Goal: Task Accomplishment & Management: Use online tool/utility

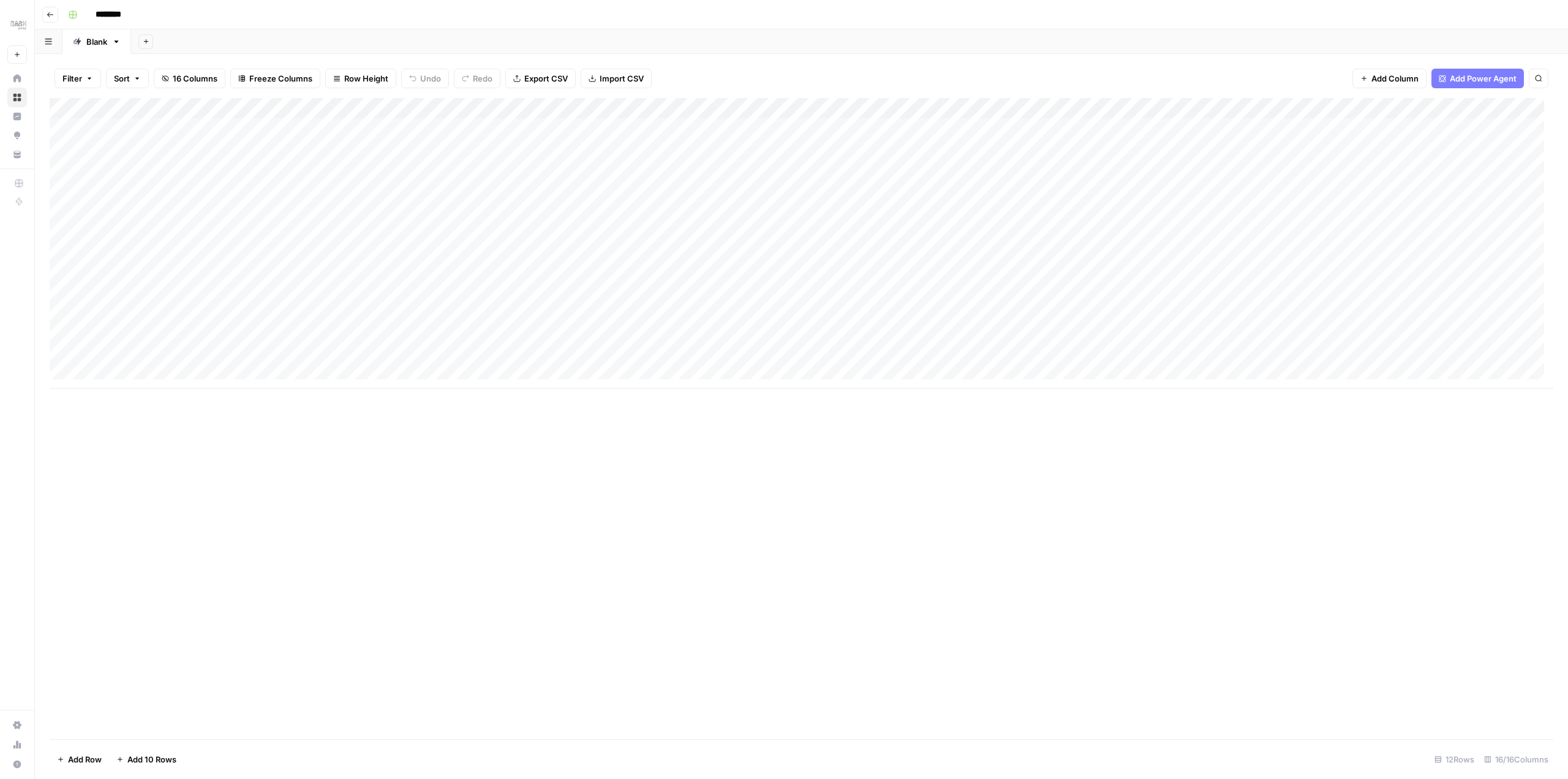
click at [153, 148] on div "Add Column" at bounding box center [802, 243] width 1504 height 290
click at [224, 149] on div "Add Column" at bounding box center [802, 243] width 1504 height 290
click at [218, 143] on div "Add Column" at bounding box center [802, 243] width 1504 height 290
click at [219, 142] on div "Add Column" at bounding box center [802, 243] width 1504 height 290
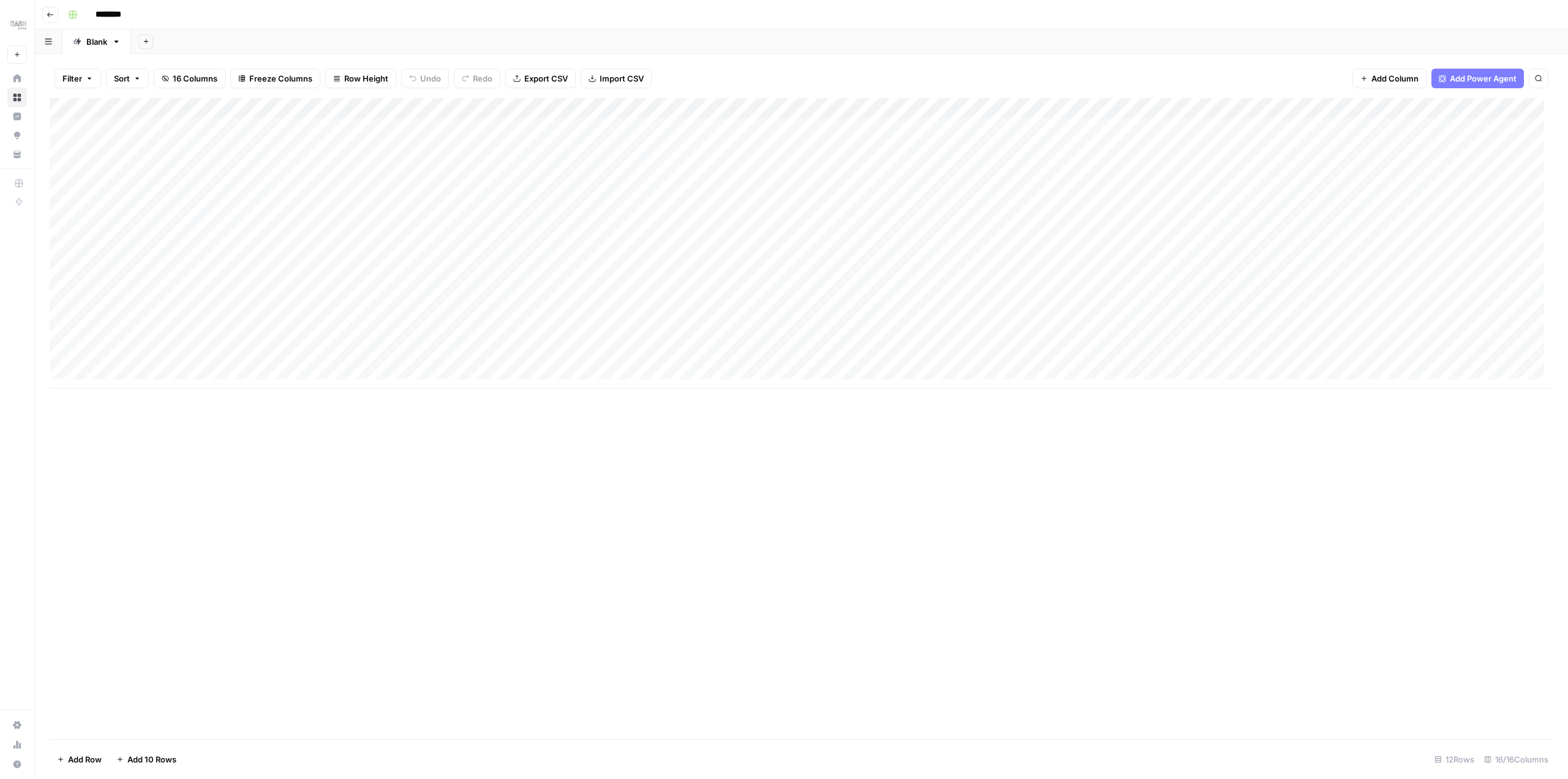
click at [164, 247] on div "Add Column" at bounding box center [802, 243] width 1504 height 290
click at [505, 149] on div "Add Column" at bounding box center [802, 243] width 1504 height 290
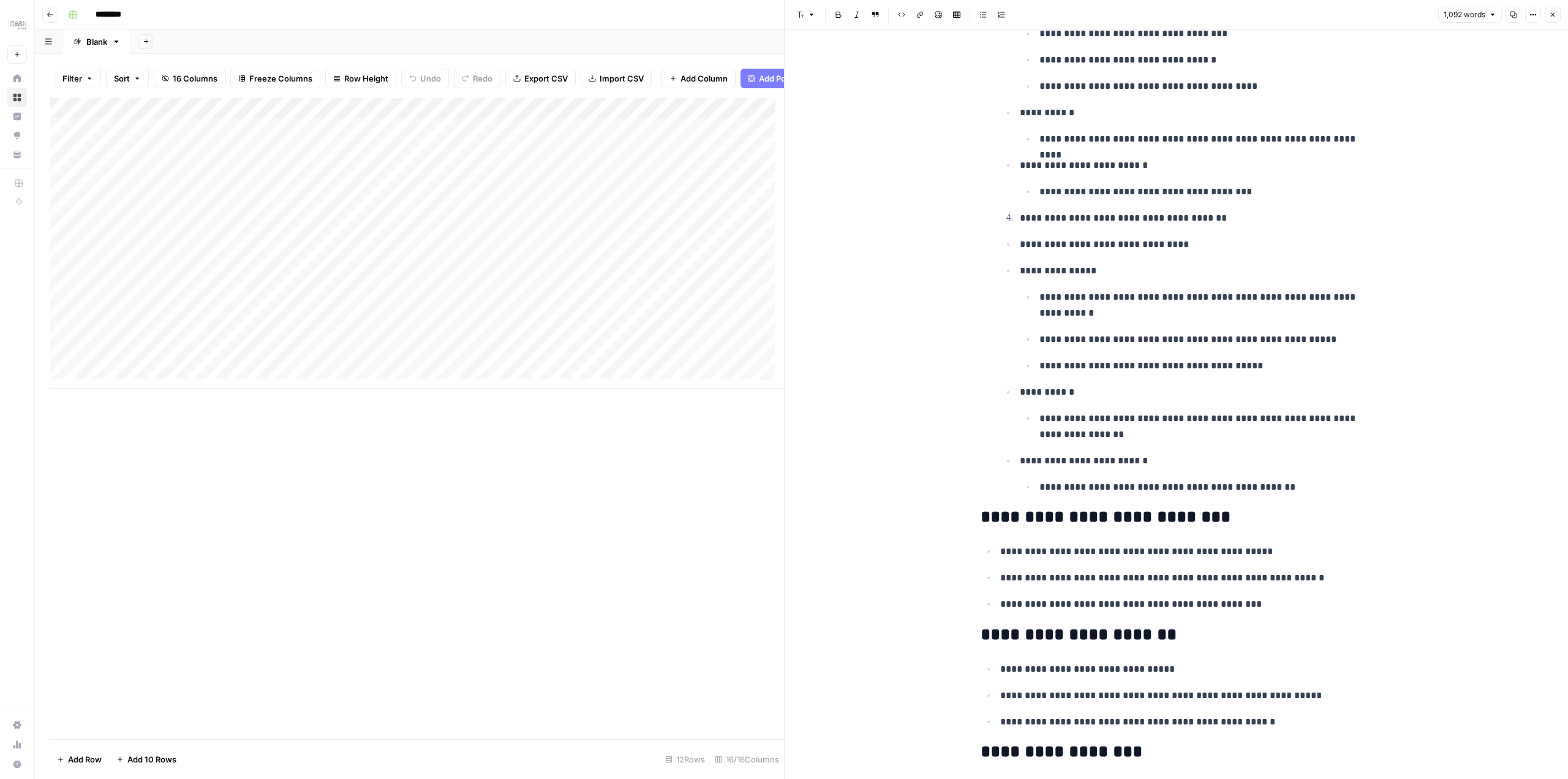
scroll to position [3697, 0]
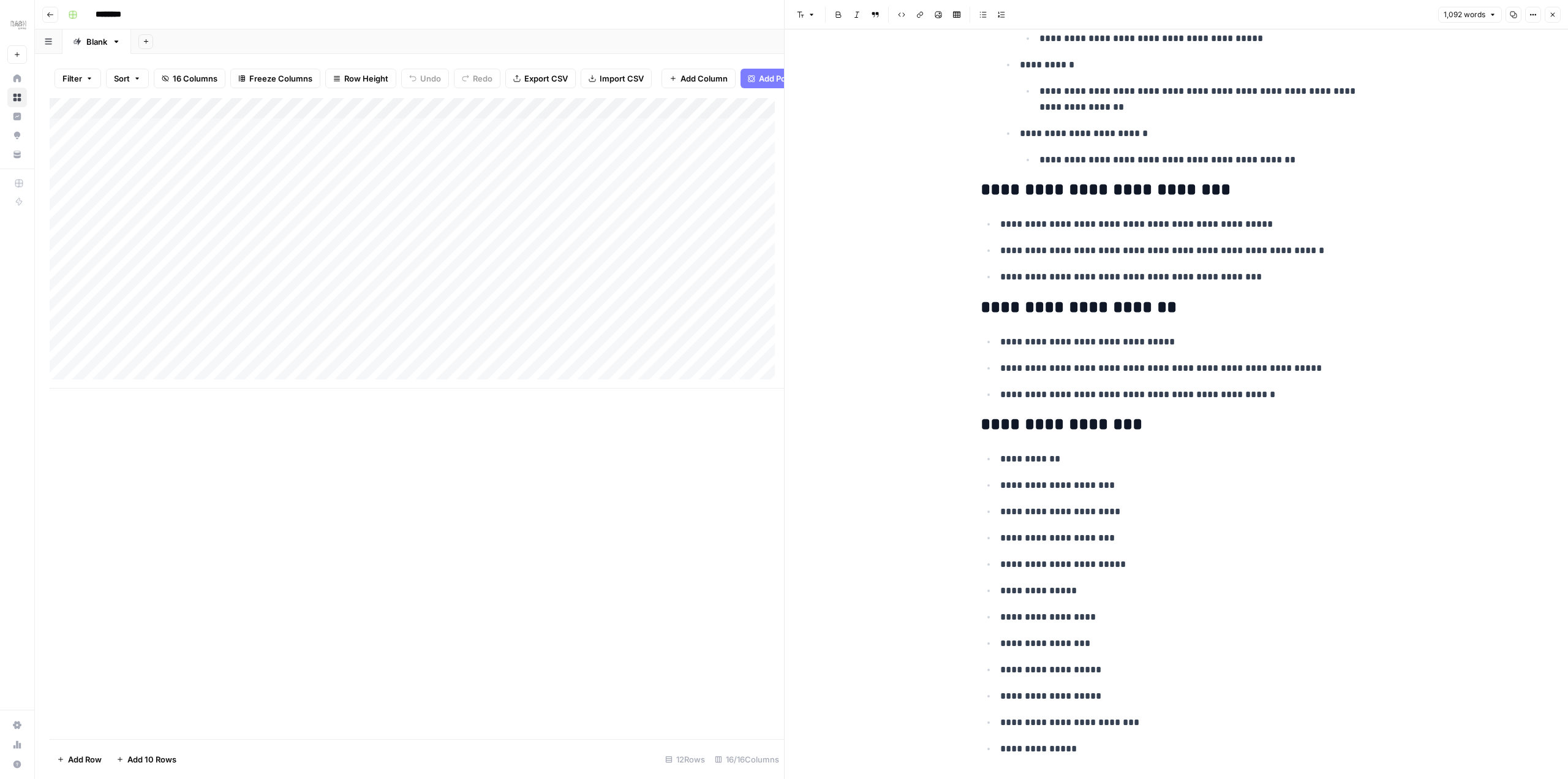
click at [1008, 504] on p "**********" at bounding box center [1186, 512] width 373 height 16
drag, startPoint x: 1130, startPoint y: 487, endPoint x: 988, endPoint y: 485, distance: 142.0
click at [990, 484] on ul "**********" at bounding box center [1176, 603] width 392 height 307
click at [703, 155] on div "Add Column" at bounding box center [417, 243] width 734 height 290
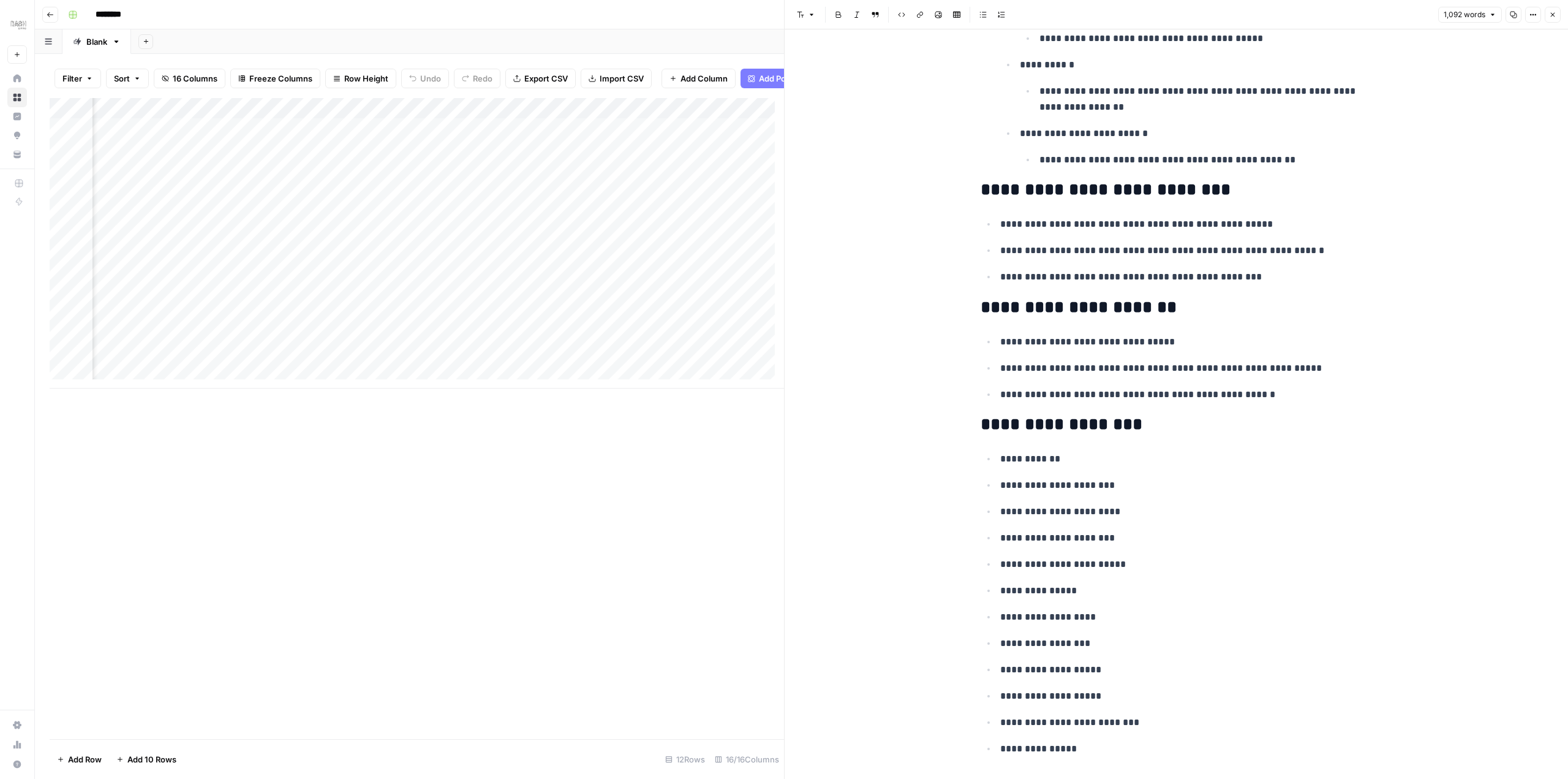
scroll to position [0, 284]
click at [482, 156] on div "Add Column" at bounding box center [417, 243] width 734 height 290
click at [482, 156] on textarea "**********" at bounding box center [512, 165] width 245 height 29
click at [506, 154] on div "Add Column" at bounding box center [417, 243] width 734 height 290
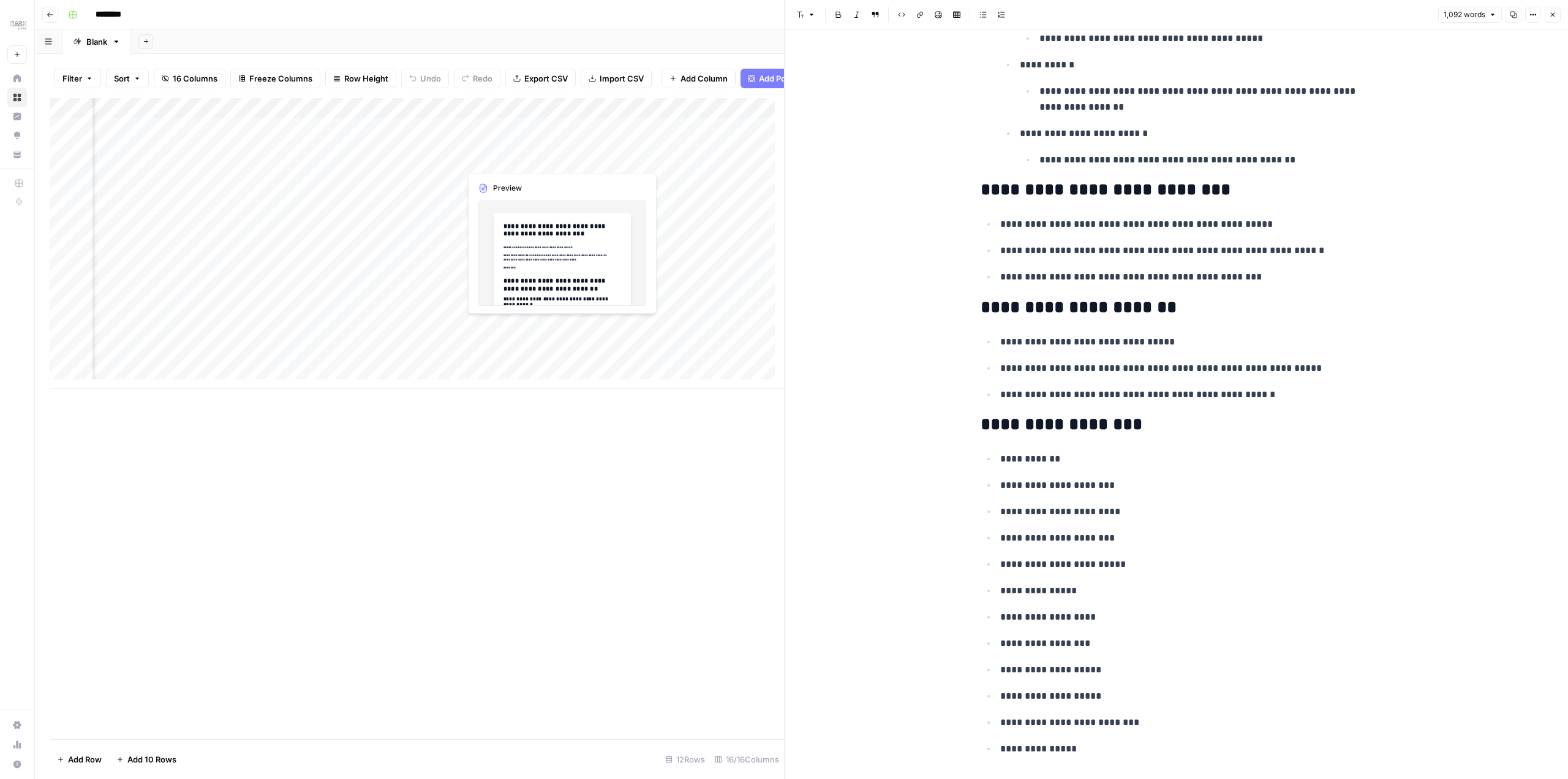
click at [506, 154] on div "Add Column" at bounding box center [417, 243] width 734 height 290
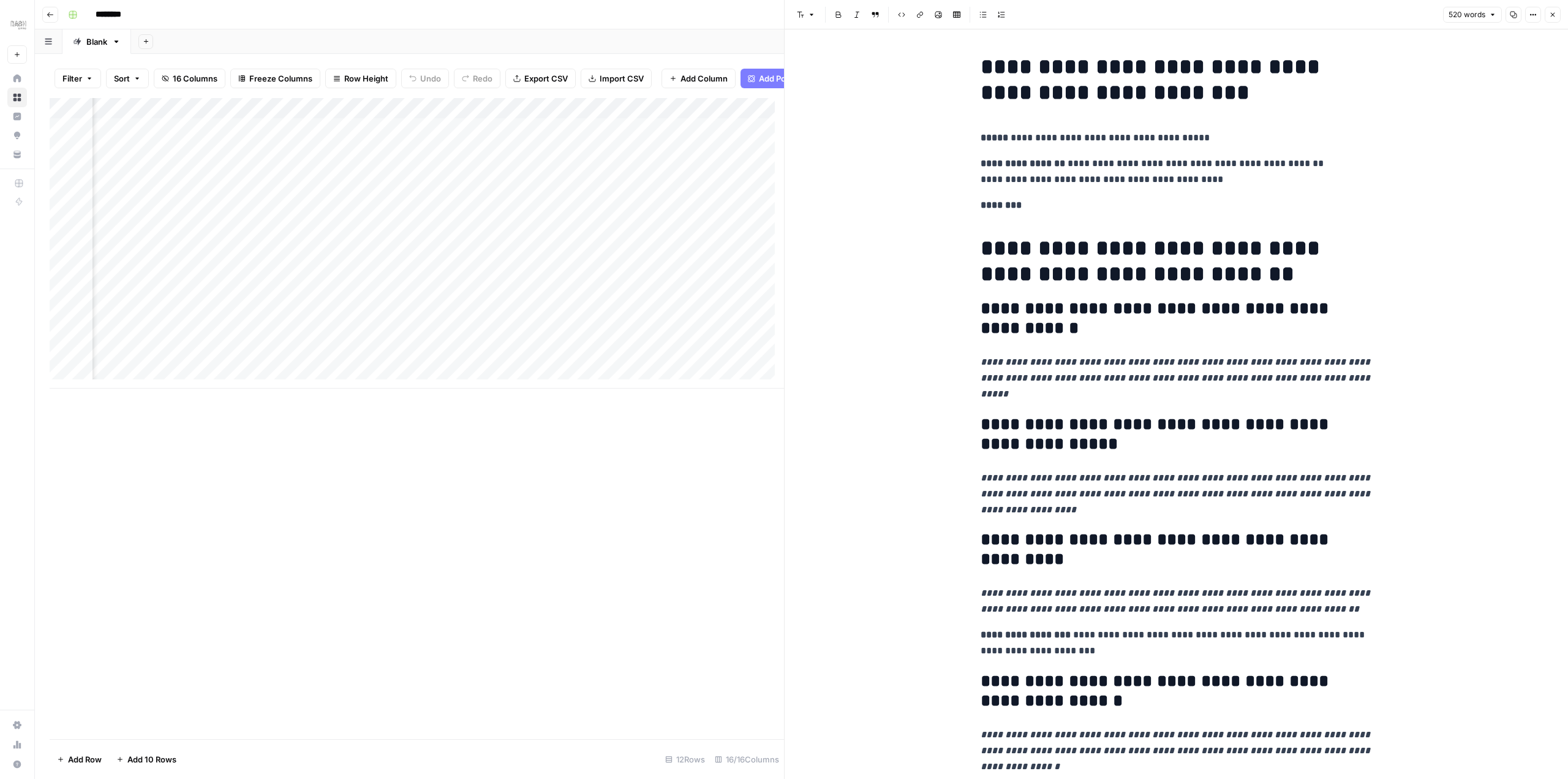
scroll to position [0, 788]
click at [601, 158] on div "Add Column" at bounding box center [417, 243] width 734 height 290
click at [601, 157] on div "Add Column" at bounding box center [417, 243] width 734 height 290
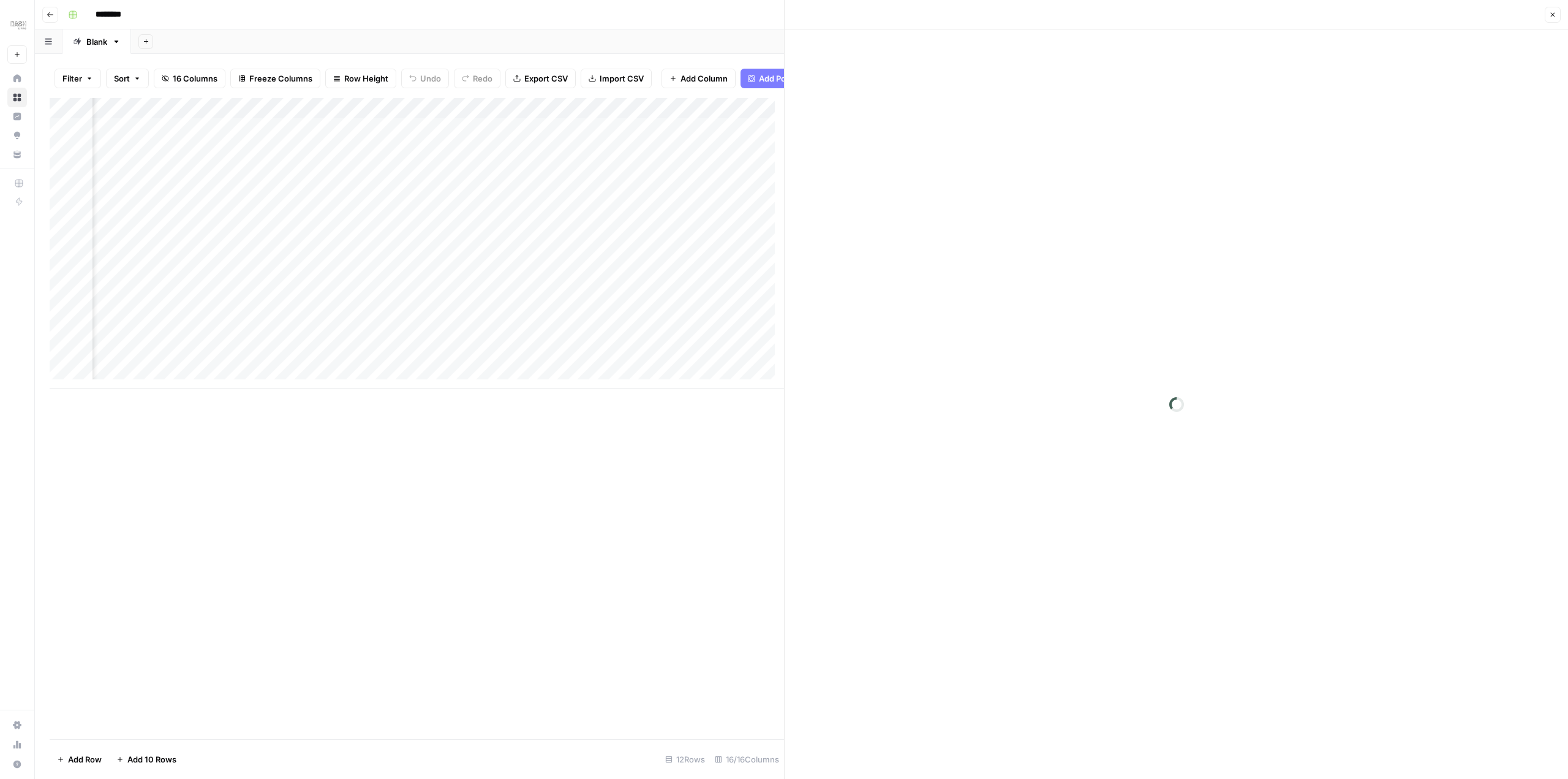
click at [601, 157] on div at bounding box center [602, 158] width 112 height 23
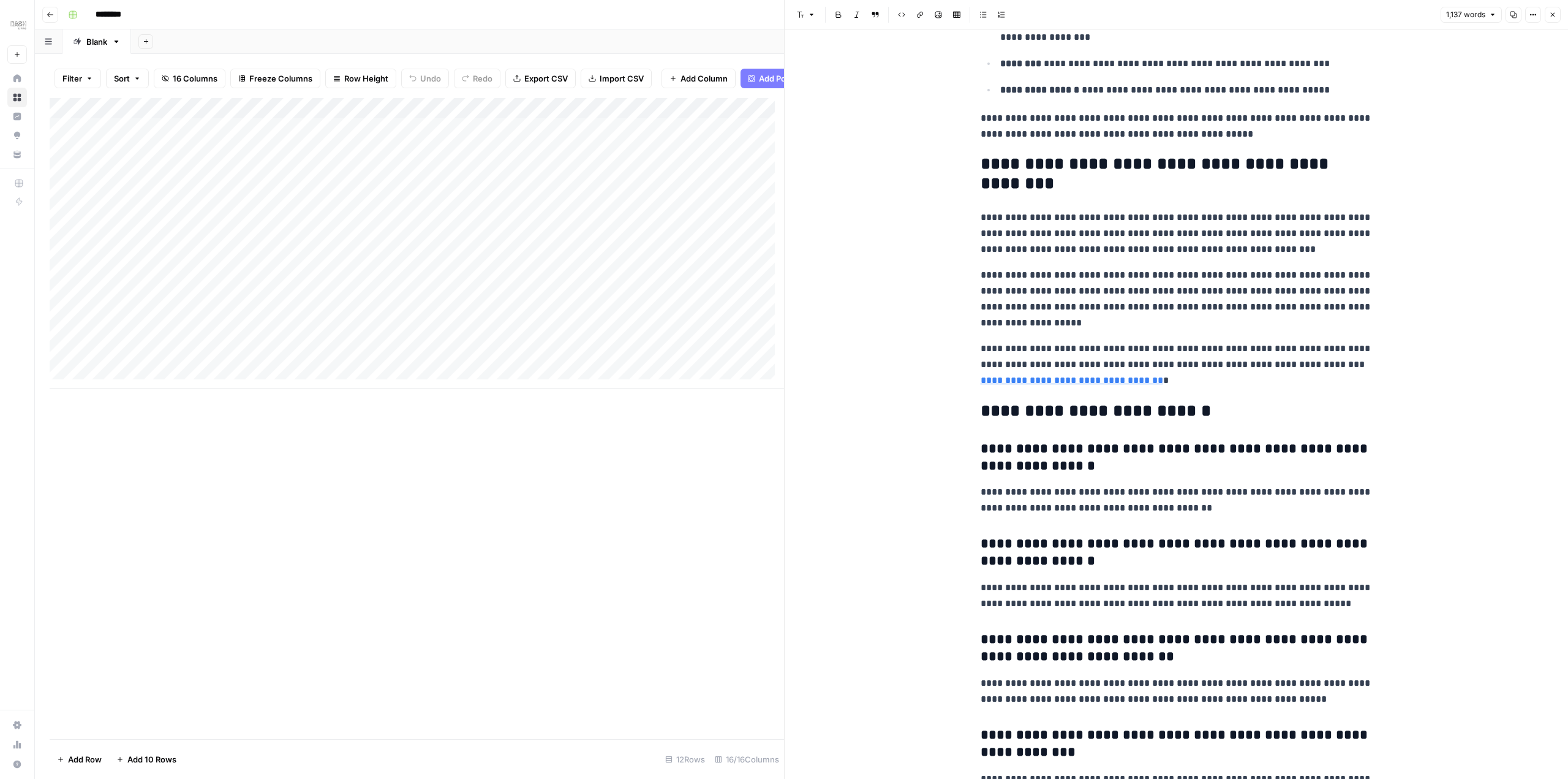
scroll to position [2502, 0]
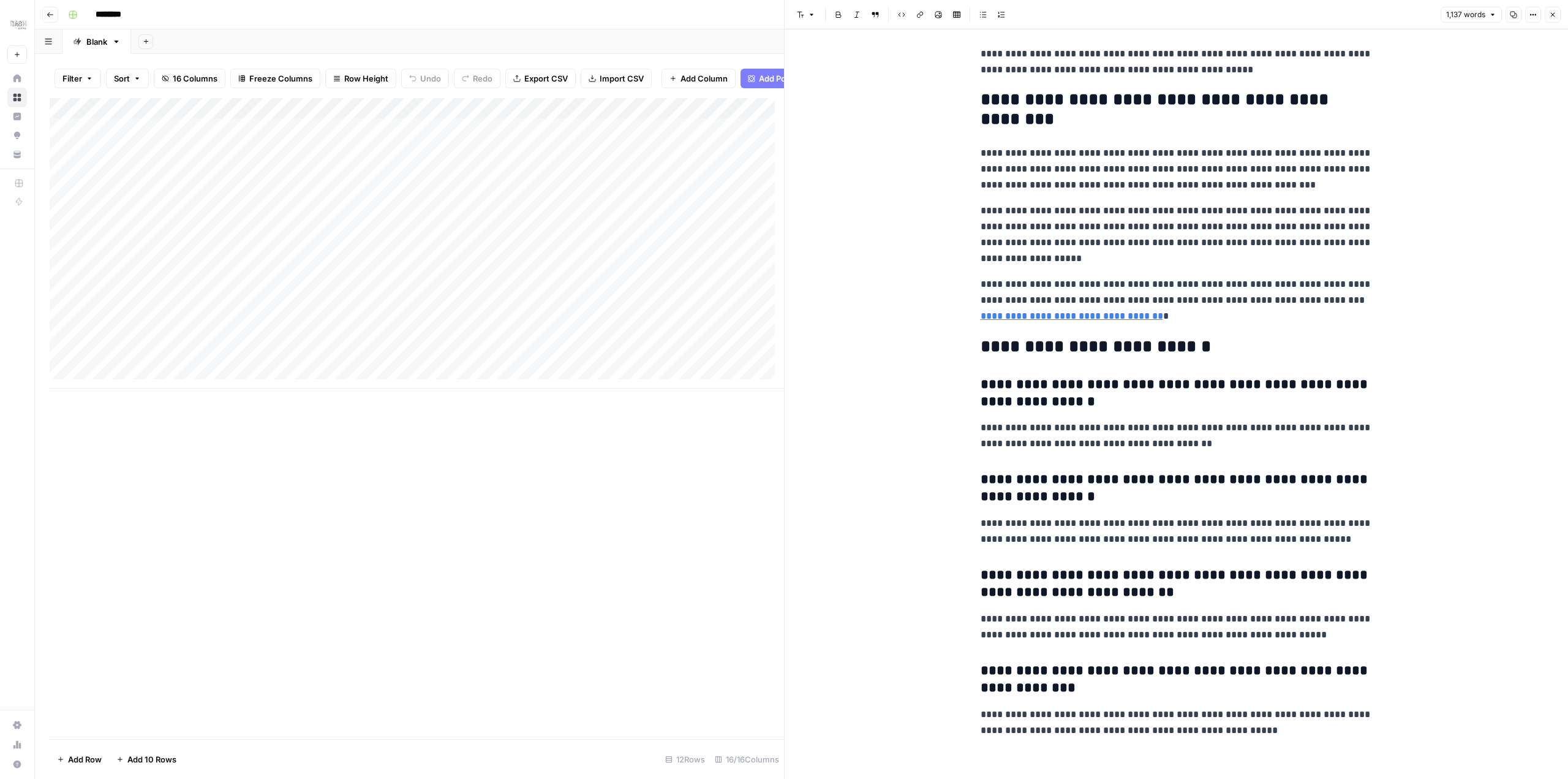
click at [255, 440] on div "Add Column" at bounding box center [417, 419] width 734 height 641
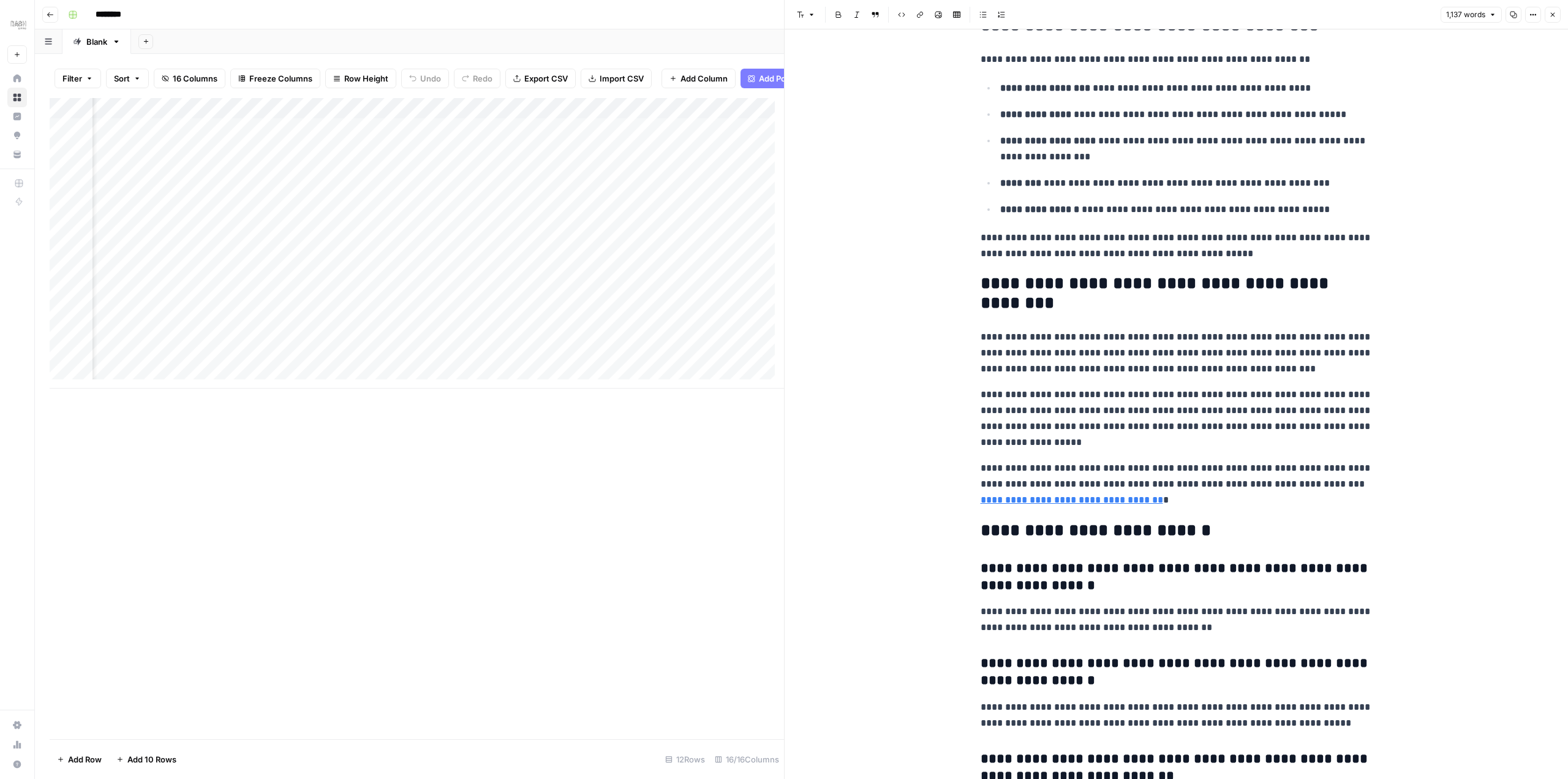
scroll to position [0, 0]
click at [450, 563] on div "Add Column" at bounding box center [417, 419] width 734 height 641
click at [495, 524] on div "Add Column" at bounding box center [417, 419] width 734 height 641
click at [625, 495] on div "Add Column" at bounding box center [417, 419] width 734 height 641
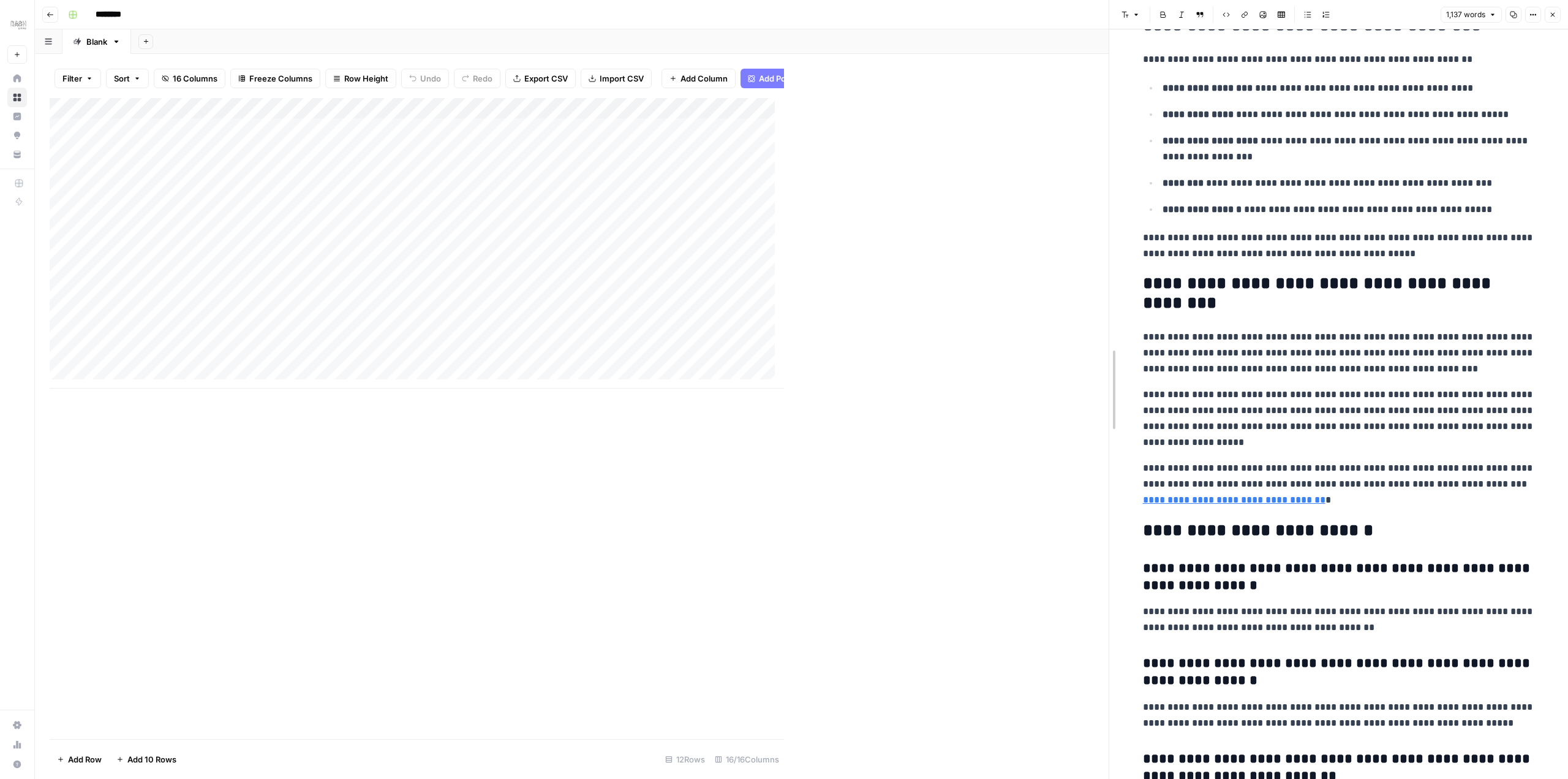
drag, startPoint x: 785, startPoint y: 512, endPoint x: 1149, endPoint y: 506, distance: 364.0
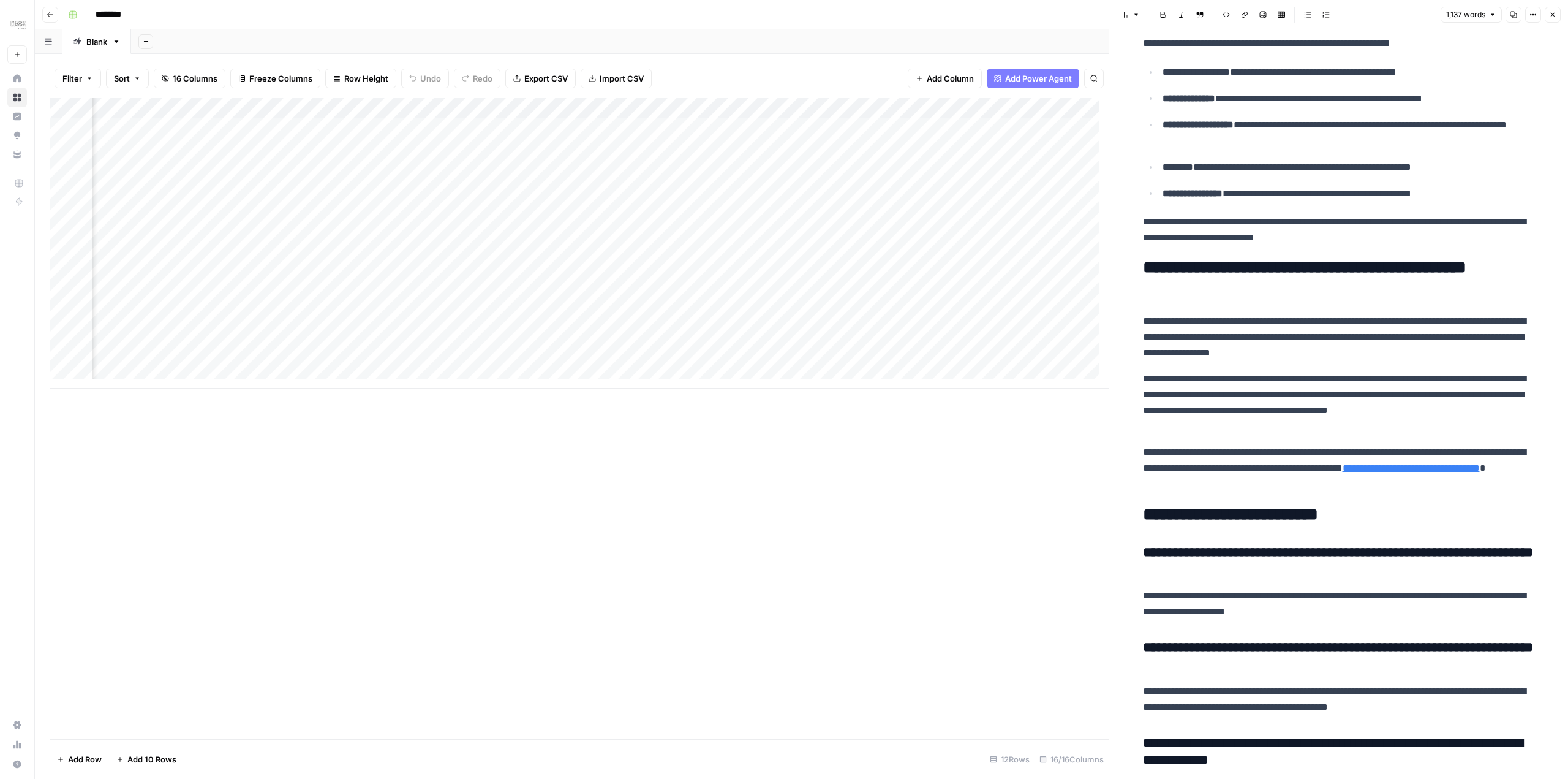
click at [961, 143] on div "Add Column" at bounding box center [579, 243] width 1059 height 290
click at [943, 147] on div "Add Column" at bounding box center [579, 243] width 1059 height 290
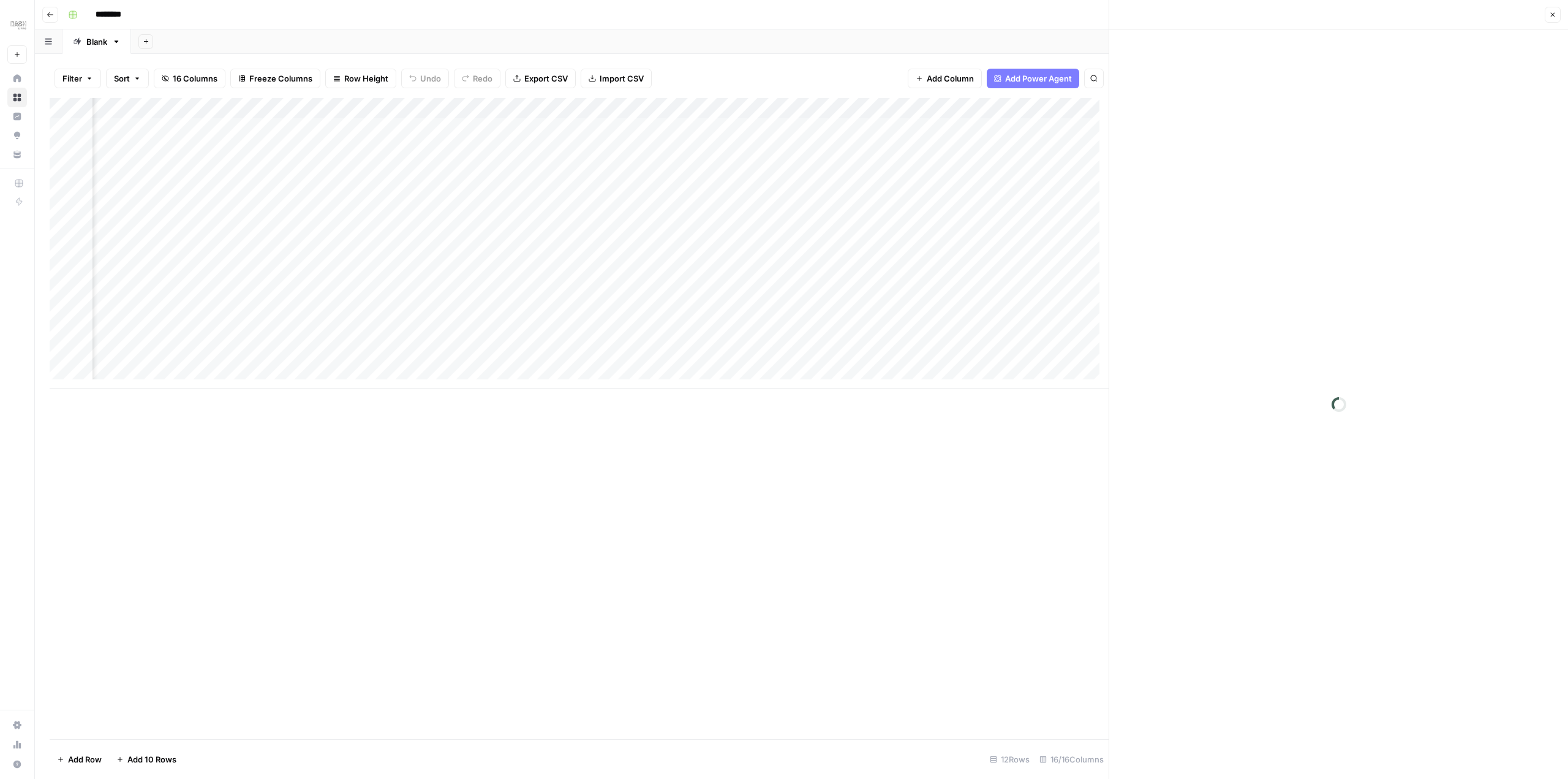
click at [943, 147] on div at bounding box center [967, 149] width 112 height 23
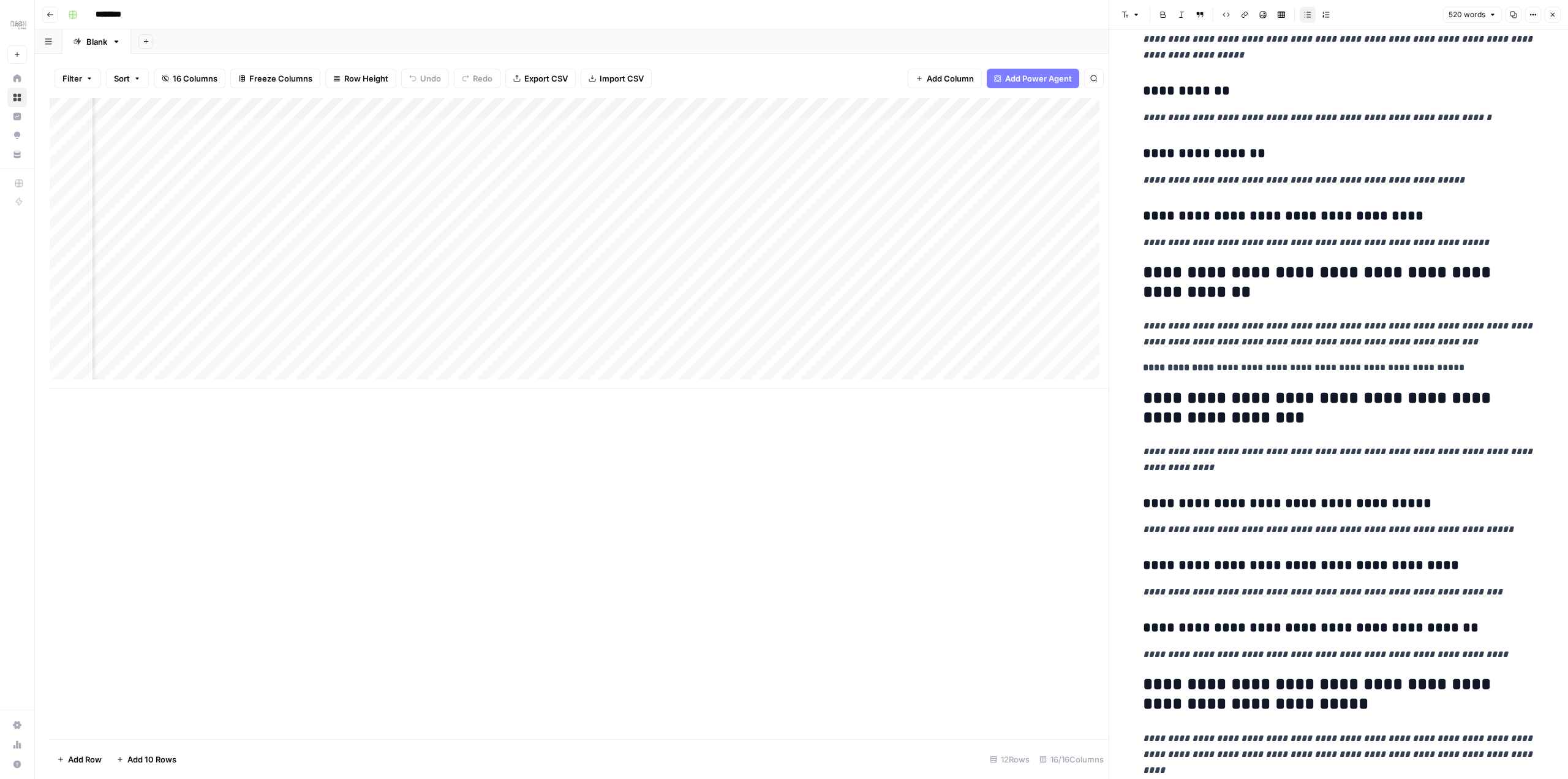
scroll to position [858, 0]
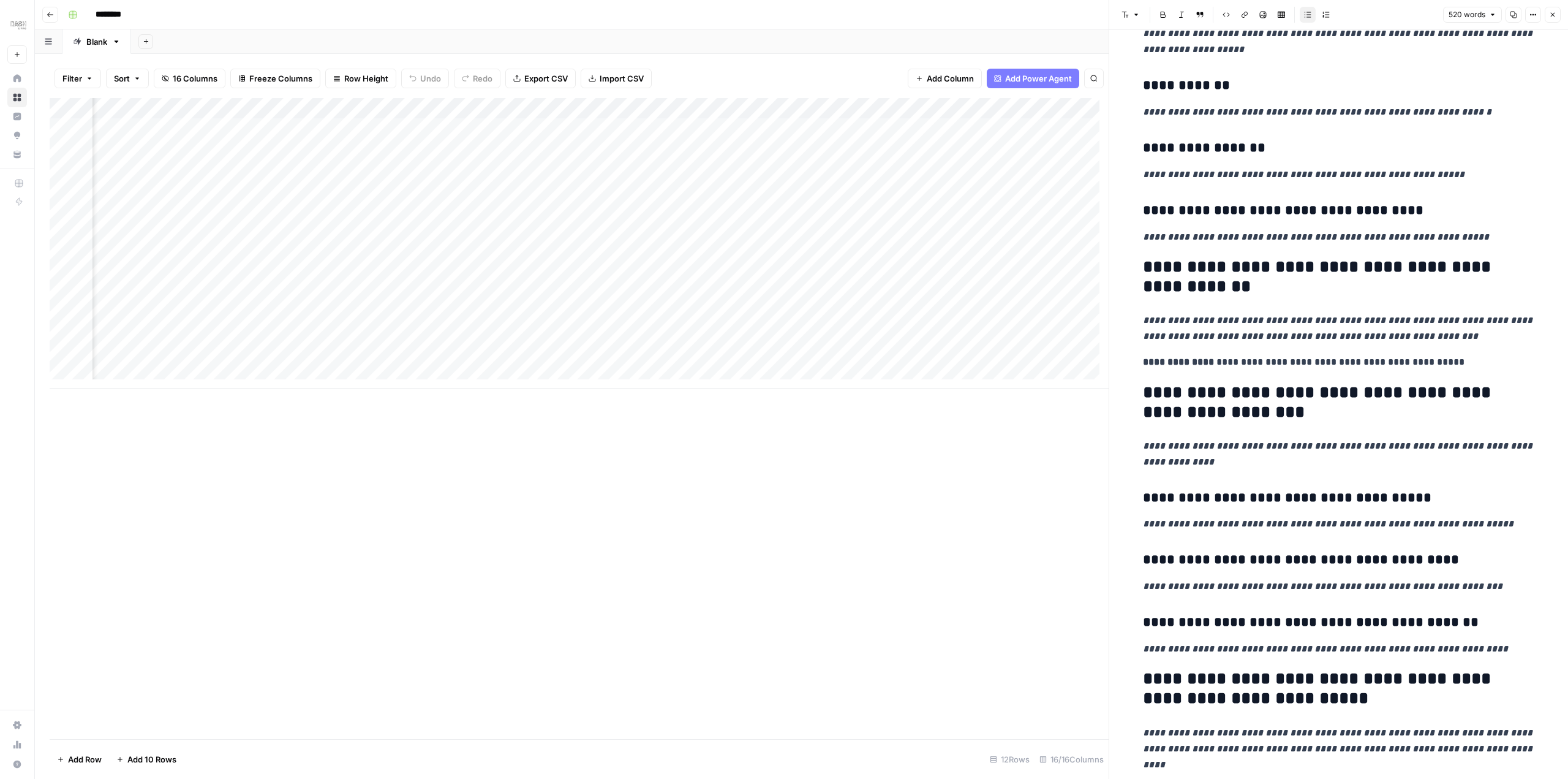
click at [373, 149] on div "Add Column" at bounding box center [579, 243] width 1059 height 290
click at [406, 149] on div "Add Column" at bounding box center [579, 243] width 1059 height 290
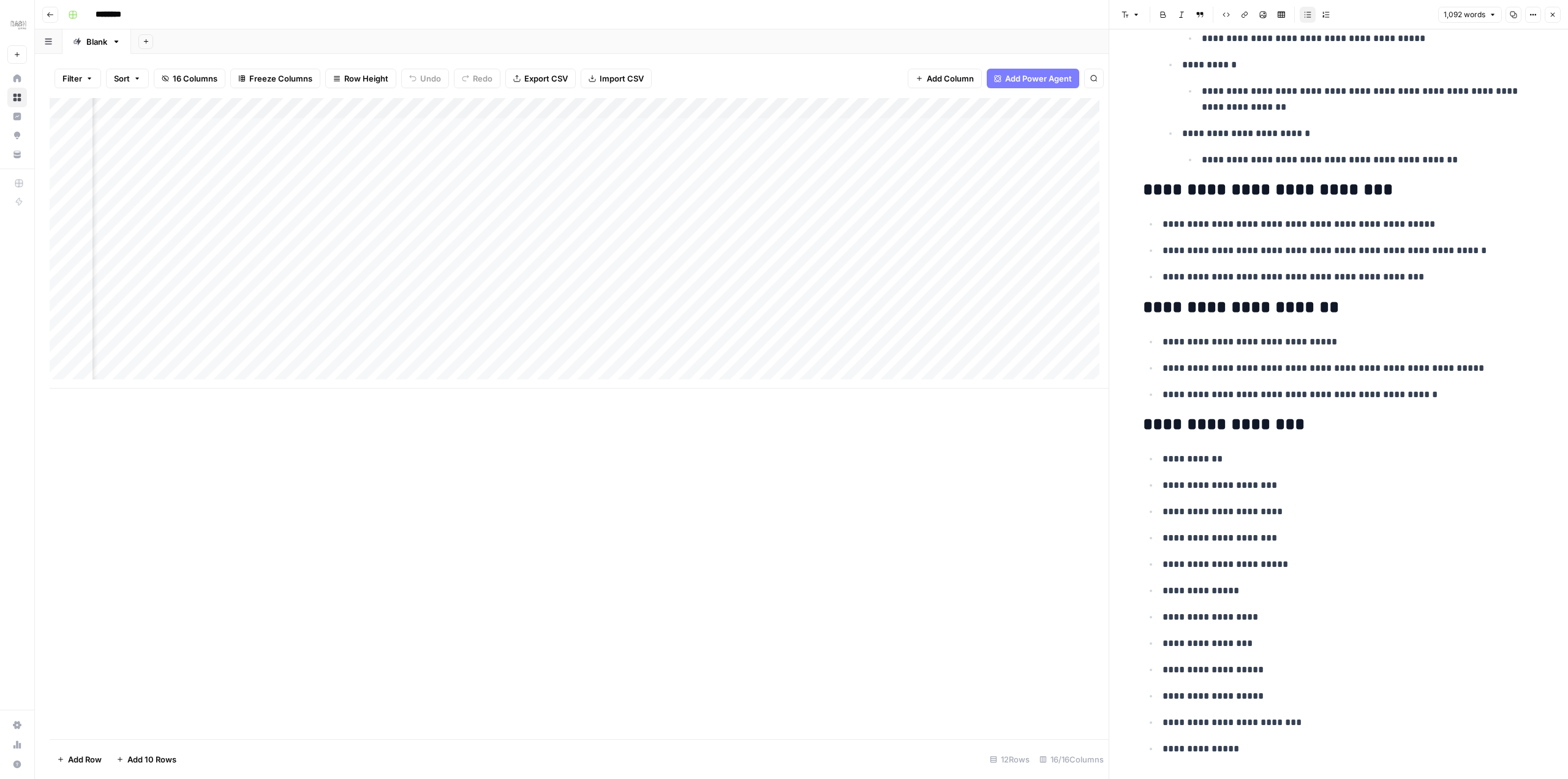
scroll to position [0, 533]
click at [779, 108] on div "Add Column" at bounding box center [579, 243] width 1059 height 290
click at [705, 205] on span "Configure Inputs" at bounding box center [697, 211] width 107 height 12
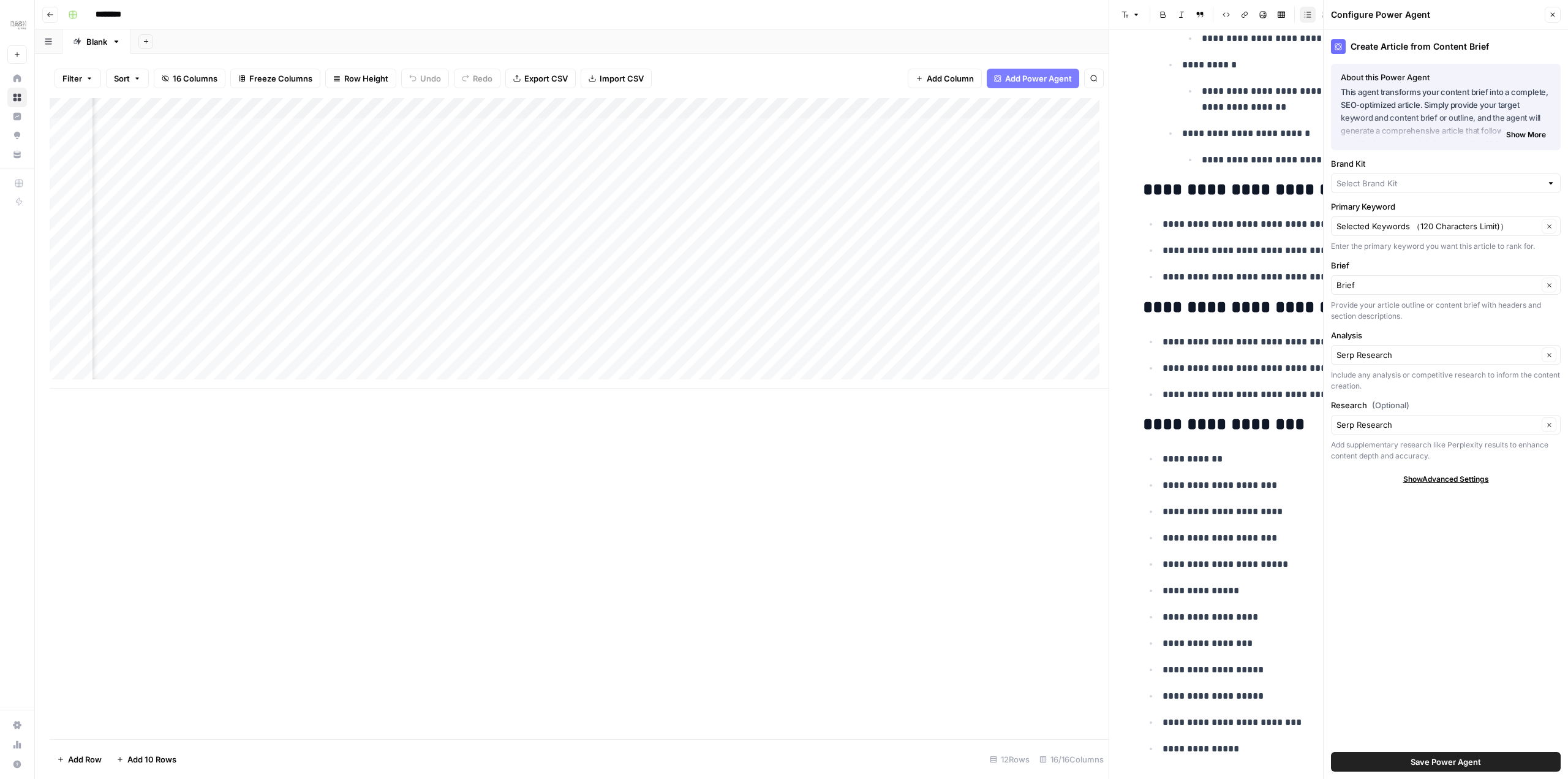
type input "Dash Living (JP-EN)"
click at [1434, 572] on div "Create Article from Content Brief About this Power Agent This agent transforms …" at bounding box center [1446, 404] width 244 height 750
click at [1368, 513] on div "Create Article from Content Brief About this Power Agent This agent transforms …" at bounding box center [1446, 404] width 244 height 750
click at [1552, 18] on button "Close" at bounding box center [1553, 14] width 16 height 16
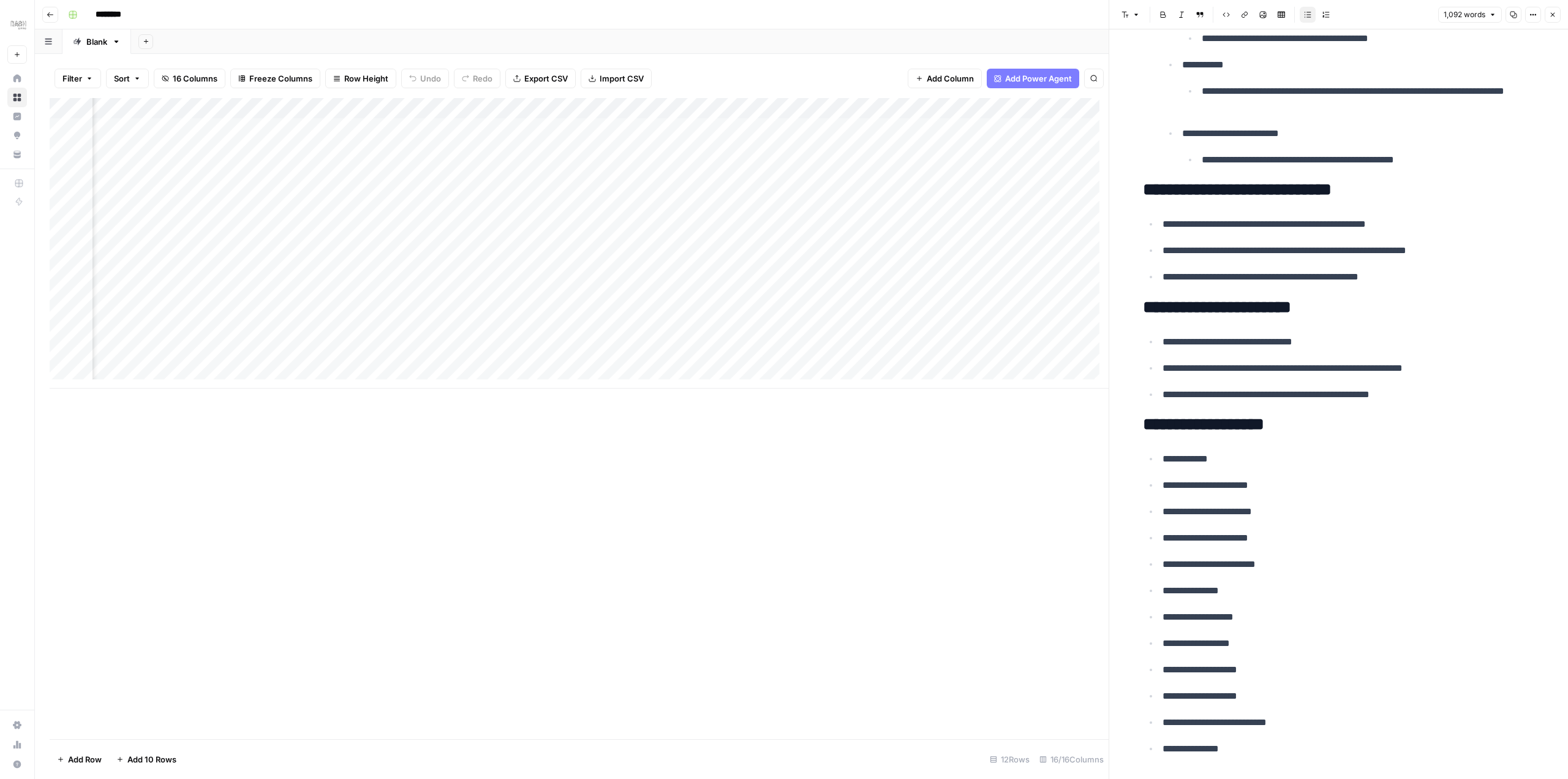
scroll to position [0, 0]
click at [336, 508] on div "Add Column" at bounding box center [579, 419] width 1059 height 641
drag, startPoint x: 333, startPoint y: 550, endPoint x: 879, endPoint y: 308, distance: 597.2
click at [335, 547] on div "Add Column" at bounding box center [579, 419] width 1059 height 641
drag, startPoint x: 420, startPoint y: 1, endPoint x: 299, endPoint y: 471, distance: 485.3
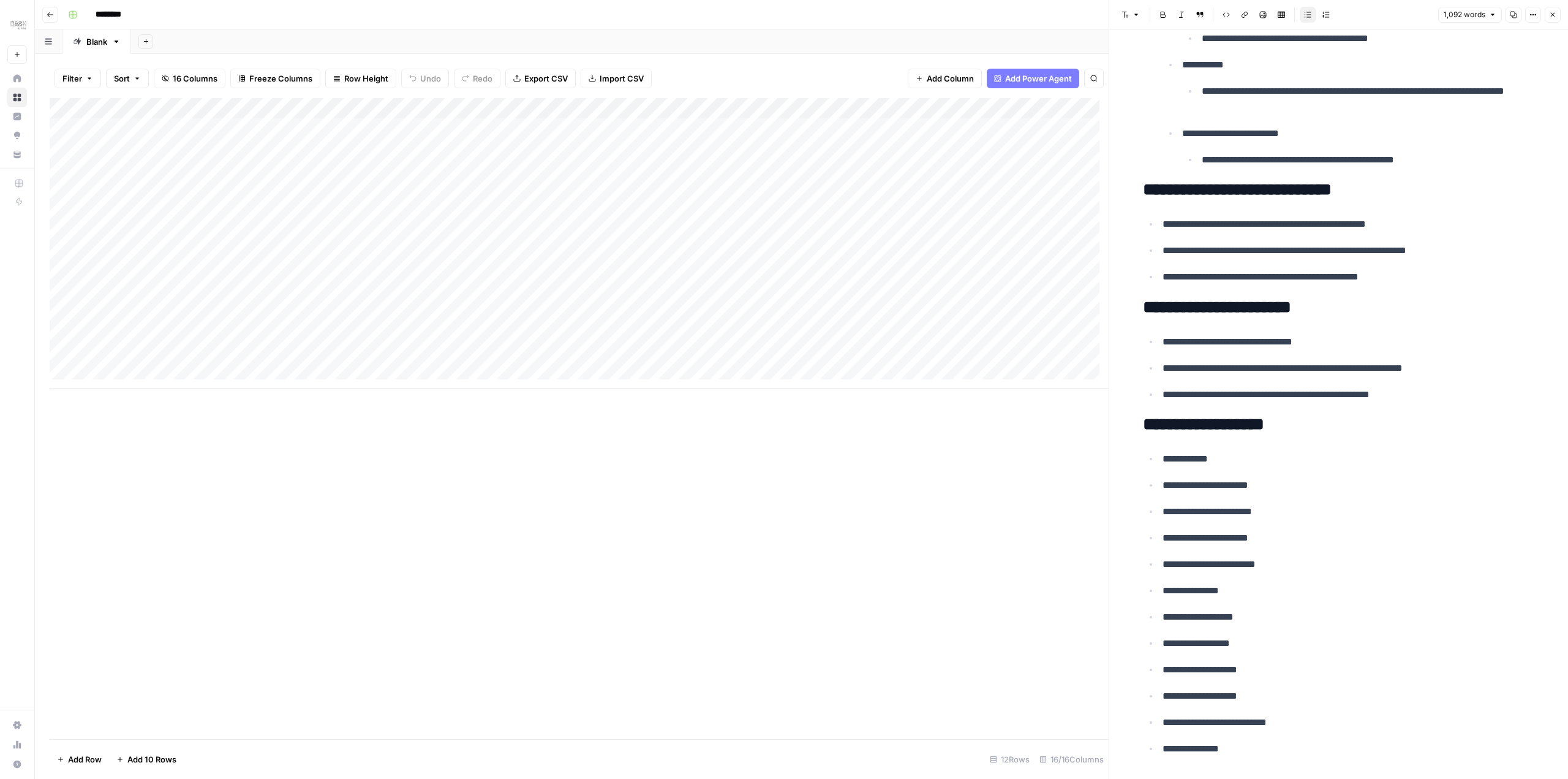
click at [351, 482] on div "Add Column" at bounding box center [579, 419] width 1059 height 641
click at [253, 471] on div "Add Column" at bounding box center [579, 419] width 1059 height 641
click at [315, 506] on div "Add Column" at bounding box center [579, 419] width 1059 height 641
